Goal: Information Seeking & Learning: Check status

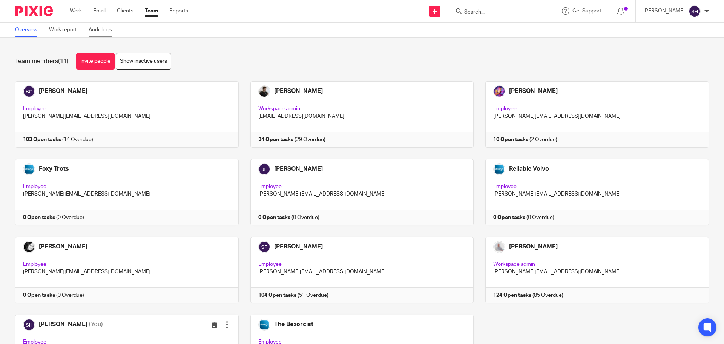
click at [106, 28] on link "Audit logs" at bounding box center [103, 30] width 29 height 15
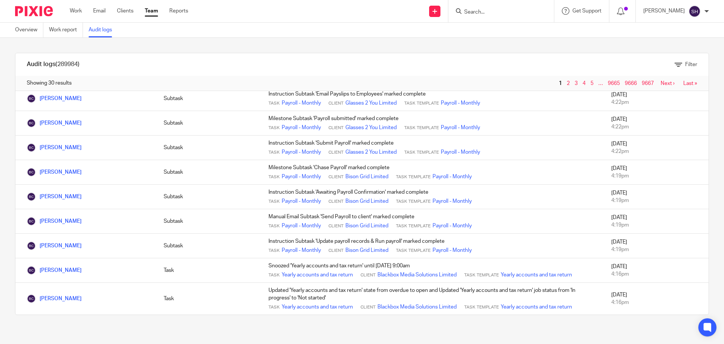
scroll to position [558, 0]
click at [661, 82] on link "Next ›" at bounding box center [668, 83] width 14 height 5
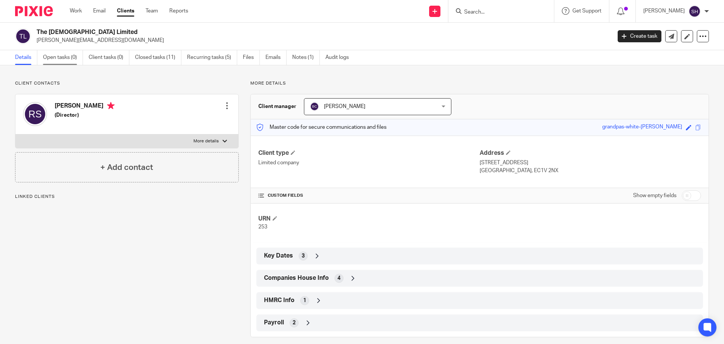
click at [65, 57] on link "Open tasks (0)" at bounding box center [63, 57] width 40 height 15
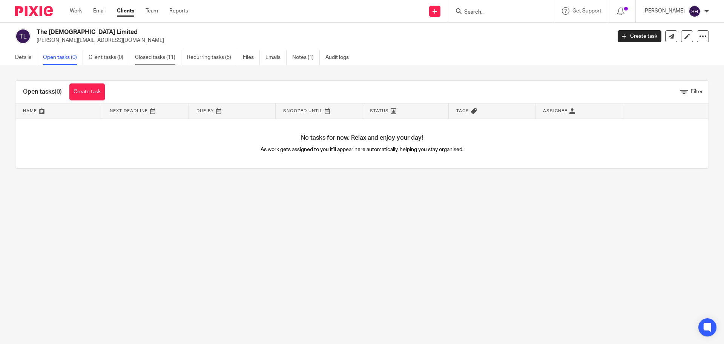
click at [148, 58] on link "Closed tasks (11)" at bounding box center [158, 57] width 46 height 15
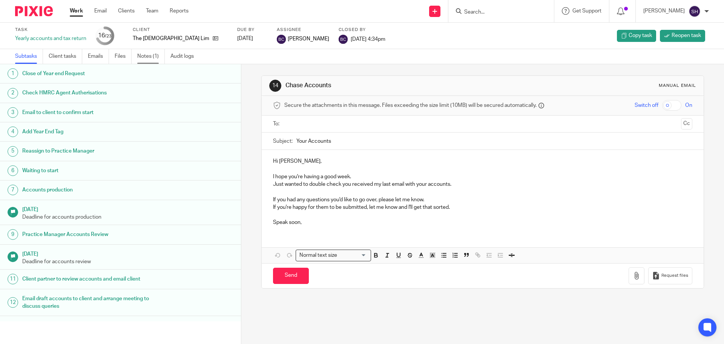
click at [154, 55] on link "Notes (1)" at bounding box center [151, 56] width 28 height 15
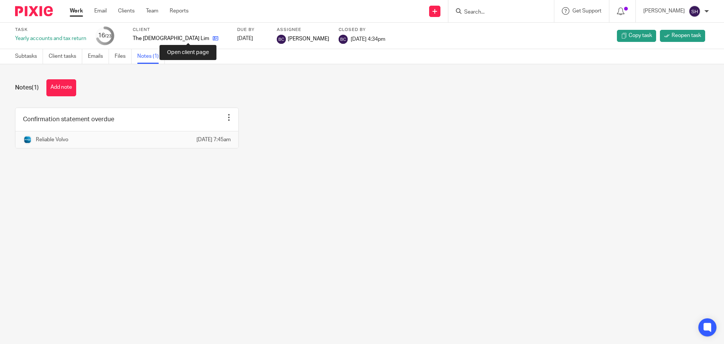
click at [213, 40] on icon at bounding box center [216, 38] width 6 height 6
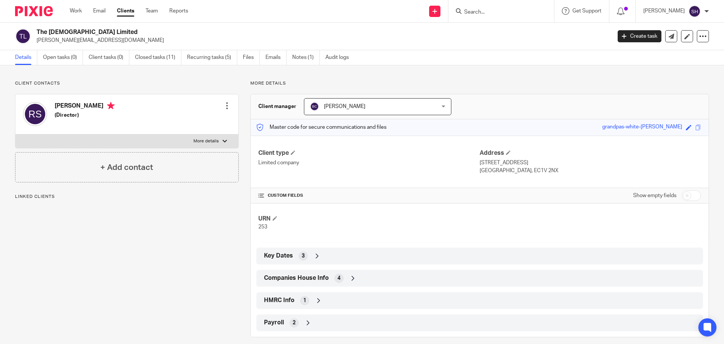
click at [375, 274] on div "Companies House Info 4" at bounding box center [479, 278] width 435 height 13
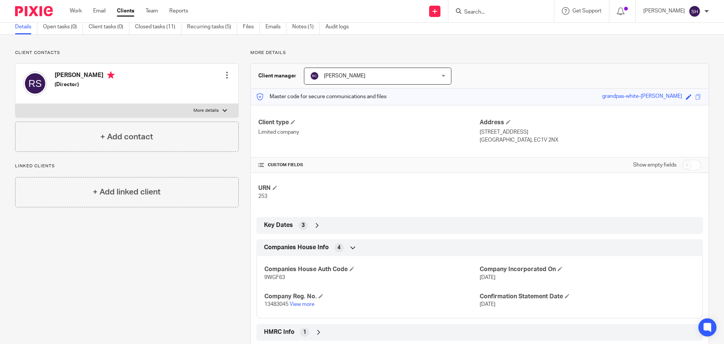
scroll to position [71, 0]
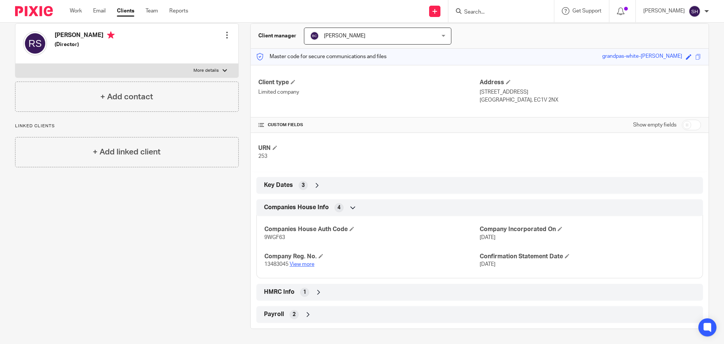
click at [300, 264] on link "View more" at bounding box center [302, 263] width 25 height 5
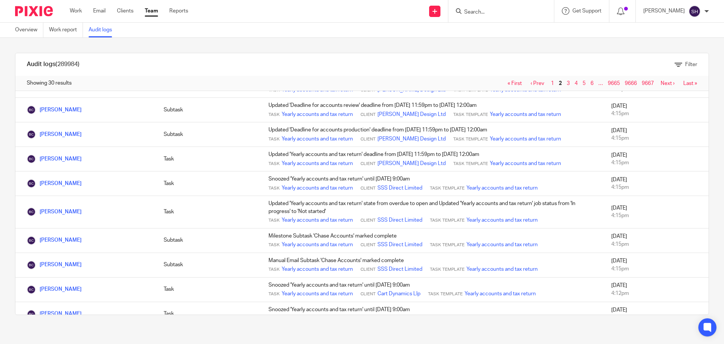
scroll to position [377, 0]
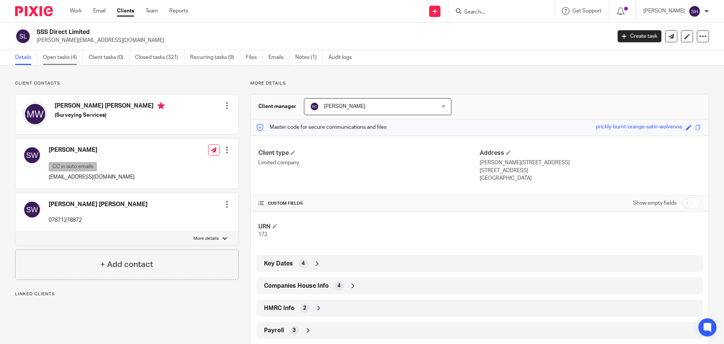
click at [69, 56] on link "Open tasks (4)" at bounding box center [63, 57] width 40 height 15
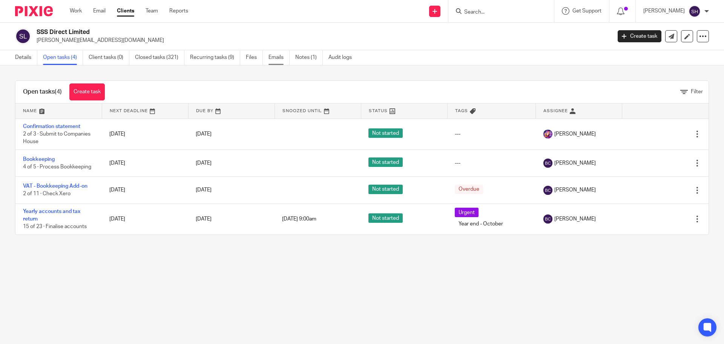
click at [274, 58] on link "Emails" at bounding box center [279, 57] width 21 height 15
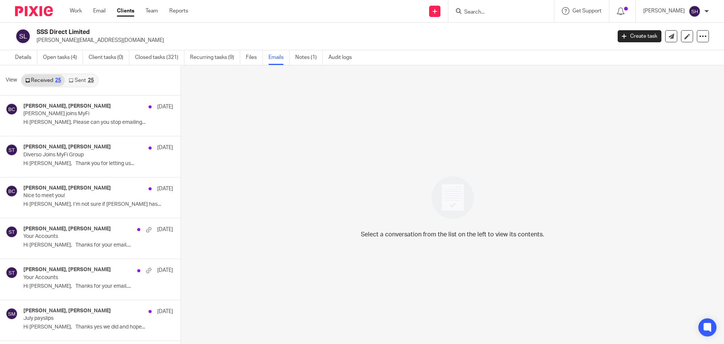
click at [82, 79] on link "Sent 25" at bounding box center [81, 80] width 32 height 12
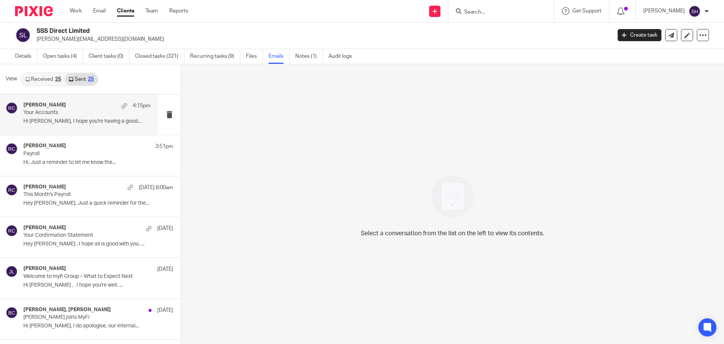
click at [80, 132] on div "[PERSON_NAME] 4:15pm Your Accounts Hi [PERSON_NAME], I hope you're having a goo…" at bounding box center [79, 114] width 158 height 40
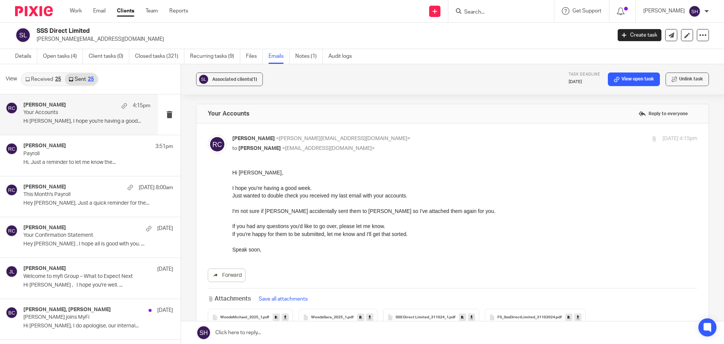
scroll to position [38, 0]
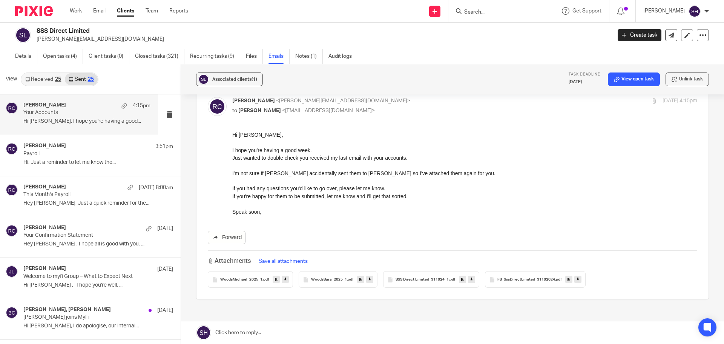
click at [43, 75] on link "Received 25" at bounding box center [43, 79] width 43 height 12
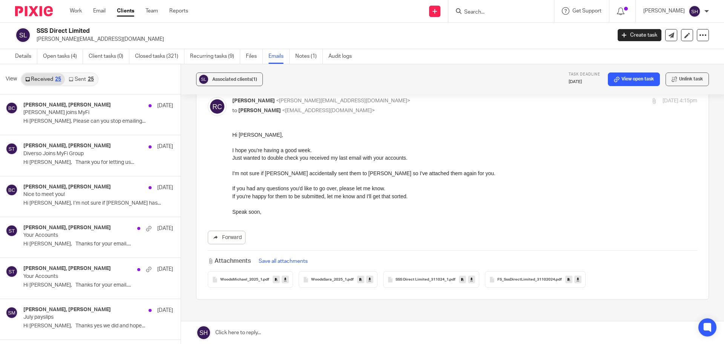
click at [82, 80] on link "Sent 25" at bounding box center [81, 79] width 32 height 12
